Goal: Task Accomplishment & Management: Manage account settings

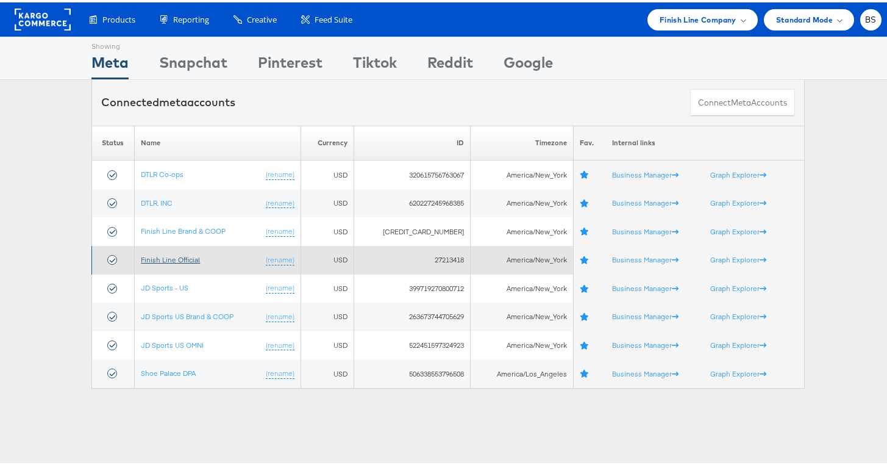
click at [166, 257] on link "Finish Line Official" at bounding box center [170, 256] width 59 height 9
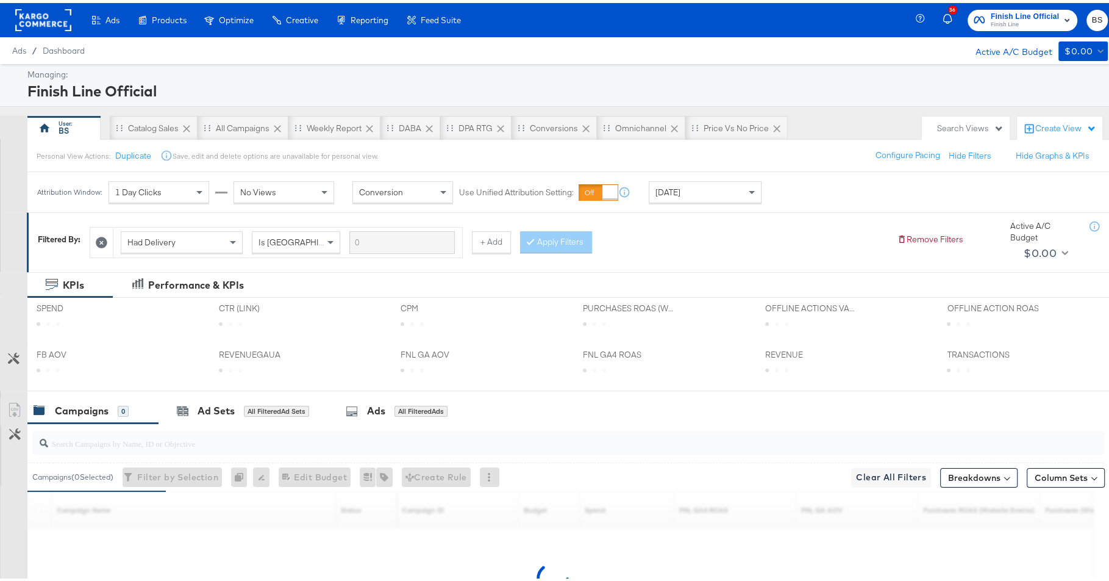
click at [660, 179] on div "Today" at bounding box center [705, 189] width 112 height 21
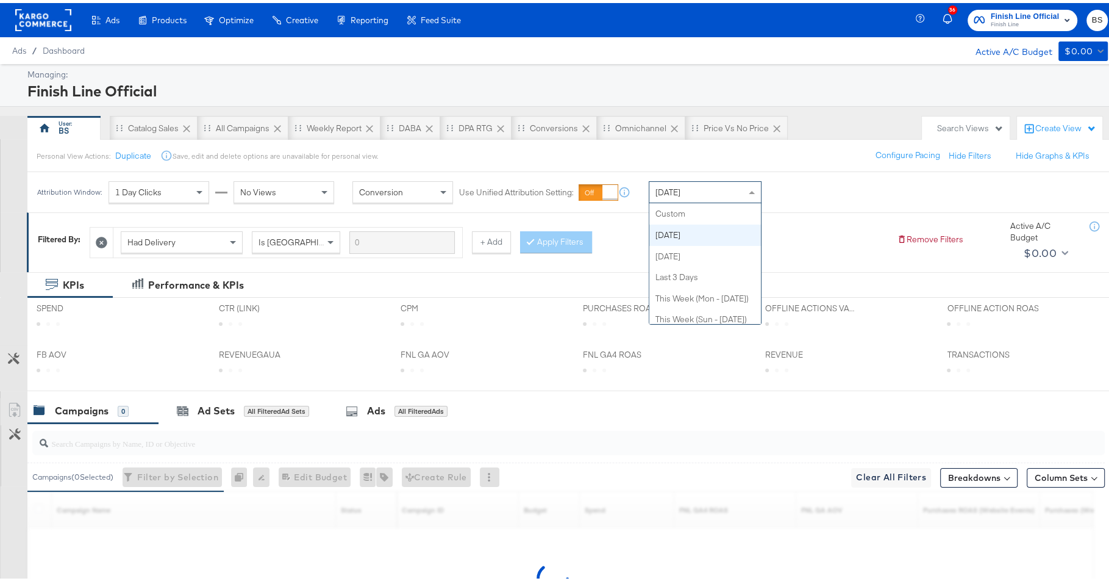
scroll to position [21, 0]
click at [1028, 22] on span "Finish Line" at bounding box center [1025, 22] width 68 height 10
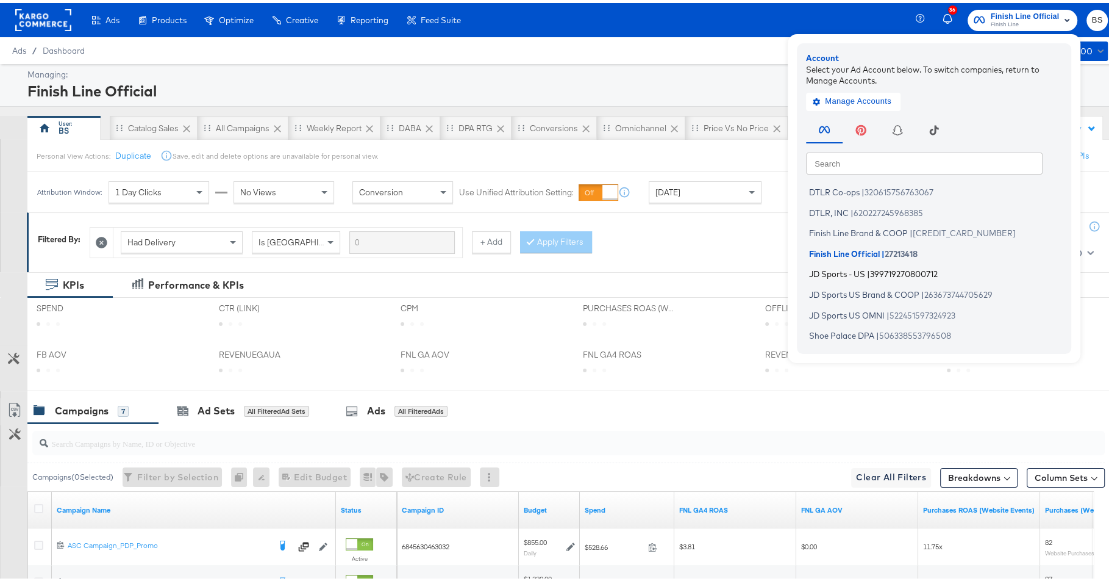
click at [824, 274] on span "JD Sports - US" at bounding box center [837, 271] width 56 height 10
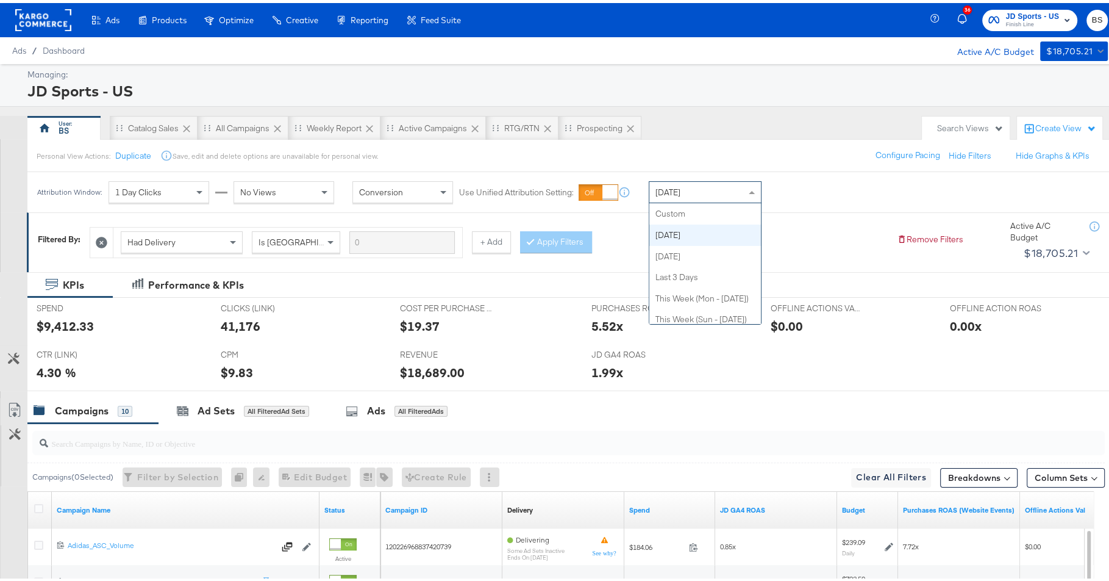
click at [684, 197] on div "Today" at bounding box center [705, 189] width 112 height 21
